Goal: Task Accomplishment & Management: Complete application form

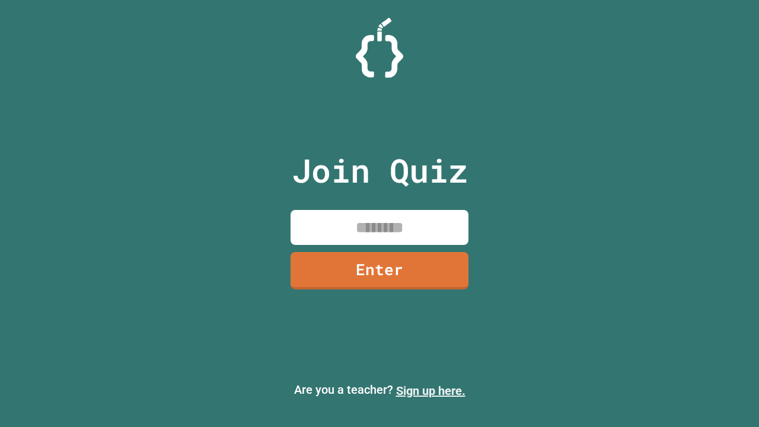
click at [431, 391] on link "Sign up here." at bounding box center [430, 391] width 69 height 14
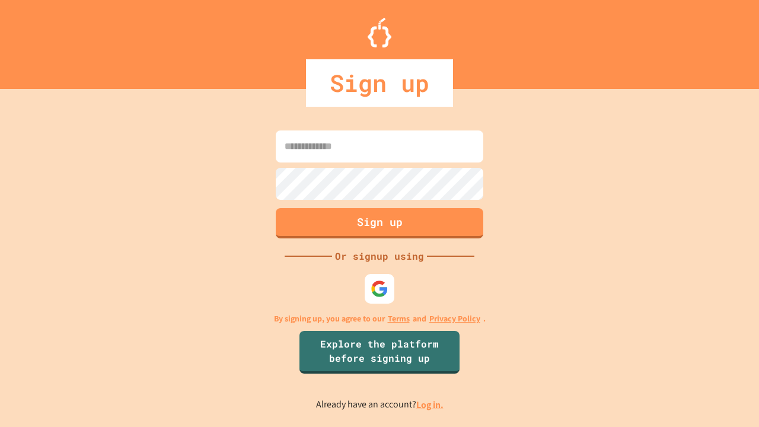
click at [431, 405] on link "Log in." at bounding box center [430, 405] width 27 height 12
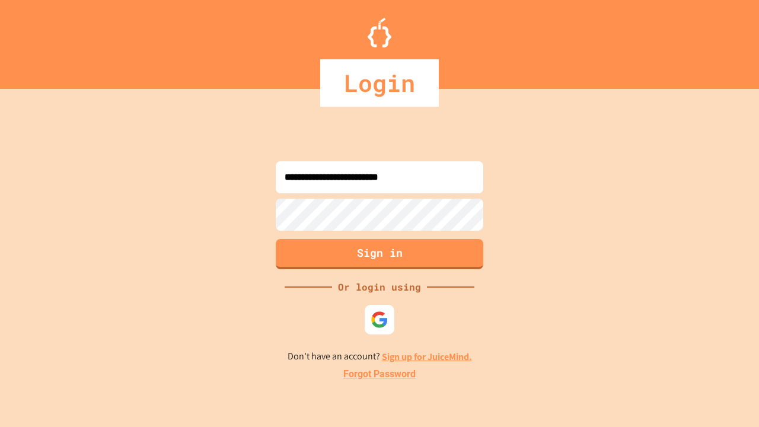
type input "**********"
